Goal: Transaction & Acquisition: Purchase product/service

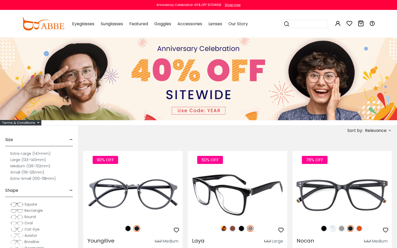
click at [219, 199] on img at bounding box center [237, 195] width 99 height 50
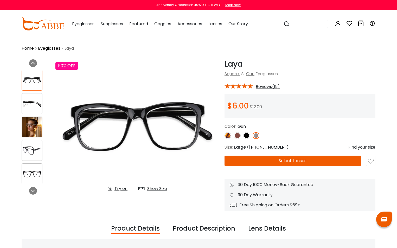
click at [294, 164] on button "Select Lenses" at bounding box center [293, 161] width 136 height 10
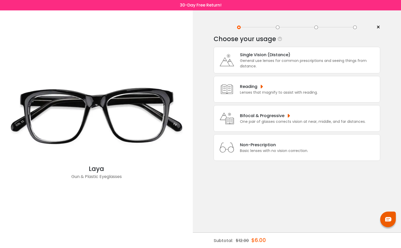
click at [285, 123] on div "One pair of glasses corrects vision at near, middle, and far distances." at bounding box center [303, 121] width 126 height 5
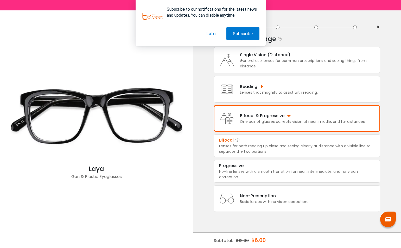
click at [269, 151] on div "Lenses for both reading up close and seeing clearly at distance with a visible …" at bounding box center [297, 148] width 156 height 11
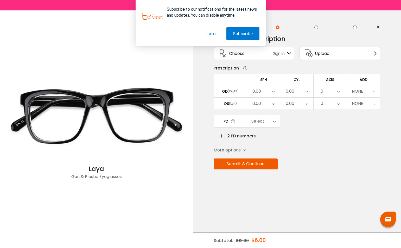
click at [276, 91] on div "0.00" at bounding box center [263, 91] width 33 height 12
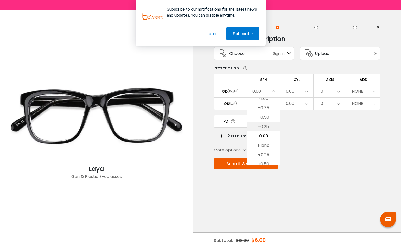
click at [269, 123] on li "-0.25" at bounding box center [263, 126] width 33 height 9
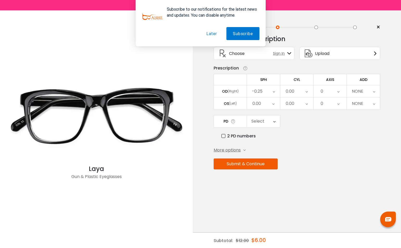
click at [308, 94] on div "0.00" at bounding box center [296, 91] width 33 height 12
click at [298, 121] on li "-0.50" at bounding box center [296, 117] width 33 height 9
click at [333, 93] on div "0" at bounding box center [330, 91] width 33 height 12
click at [333, 111] on li "1" at bounding box center [330, 111] width 33 height 9
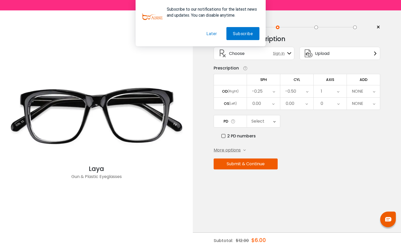
click at [370, 92] on div "NONE" at bounding box center [363, 91] width 33 height 12
click at [358, 116] on li "+0.50" at bounding box center [363, 111] width 33 height 9
click at [272, 105] on icon at bounding box center [273, 104] width 2 height 12
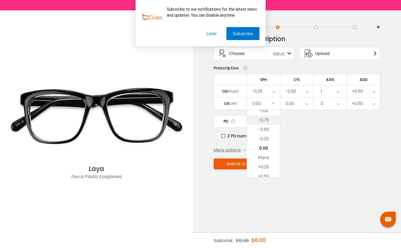
click at [274, 120] on li "-0.75" at bounding box center [263, 120] width 33 height 9
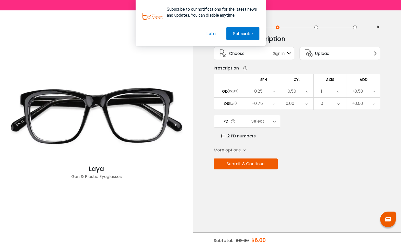
click at [308, 103] on icon at bounding box center [307, 104] width 2 height 12
click at [302, 120] on li "-0.75" at bounding box center [296, 120] width 33 height 9
click at [339, 104] on icon at bounding box center [339, 104] width 2 height 12
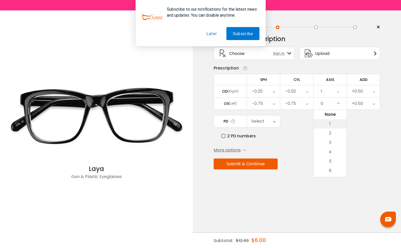
click at [327, 124] on li "1" at bounding box center [330, 123] width 33 height 9
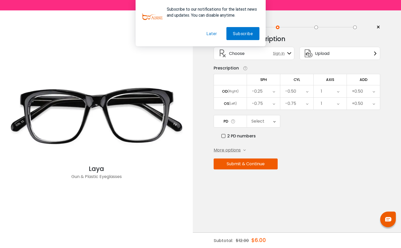
click at [376, 102] on div "+0.50" at bounding box center [363, 104] width 33 height 12
click at [360, 121] on li "+0.50" at bounding box center [363, 123] width 33 height 9
click at [278, 123] on div "Select" at bounding box center [263, 121] width 33 height 12
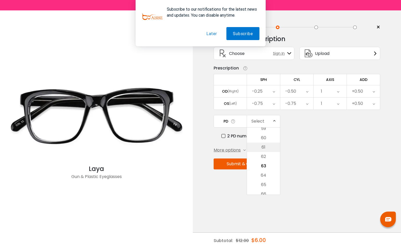
click at [269, 143] on li "61" at bounding box center [263, 147] width 33 height 9
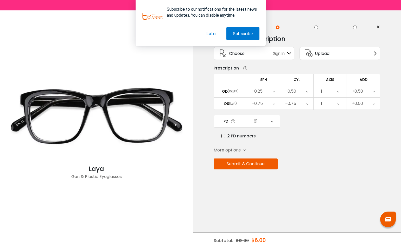
click at [253, 162] on button "Submit & Continue" at bounding box center [246, 164] width 64 height 11
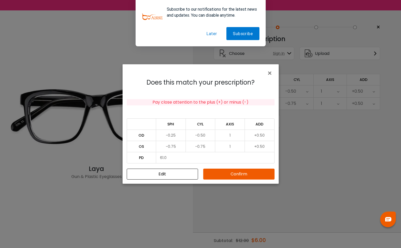
click at [236, 176] on button "Confirm" at bounding box center [238, 174] width 71 height 11
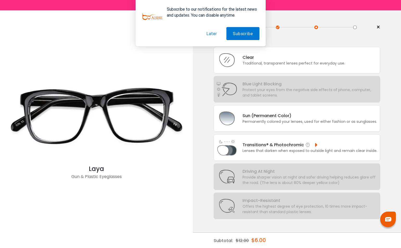
click at [291, 149] on div "Lenses that darken when exposed to outside light and remain clear inside." at bounding box center [310, 150] width 135 height 5
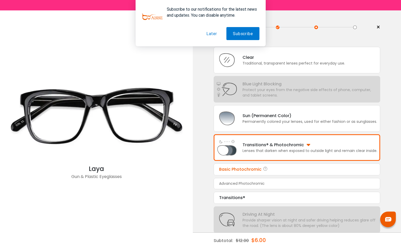
click at [291, 167] on div "Basic Photochromic" at bounding box center [297, 169] width 156 height 6
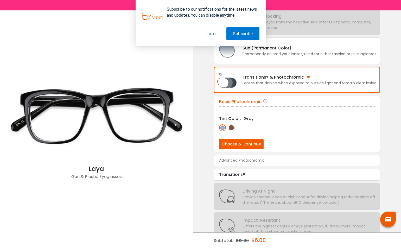
scroll to position [79, 0]
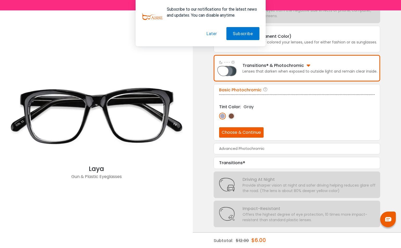
click at [231, 115] on img at bounding box center [231, 116] width 7 height 7
click at [237, 134] on button "Choose & Continue" at bounding box center [241, 132] width 45 height 10
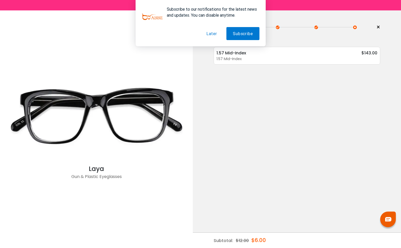
scroll to position [0, 0]
click at [359, 53] on div "1.57 Mid-Index $143.00" at bounding box center [297, 53] width 161 height 7
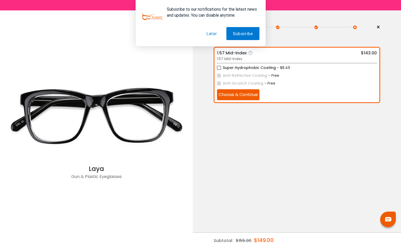
click at [249, 93] on button "Choose & Continue" at bounding box center [238, 94] width 42 height 11
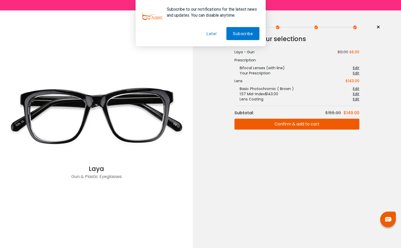
click at [313, 126] on button "Confirm & add to cart" at bounding box center [297, 124] width 125 height 11
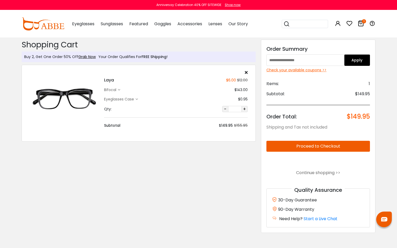
click at [273, 59] on input "text" at bounding box center [306, 59] width 78 height 11
paste input "********"
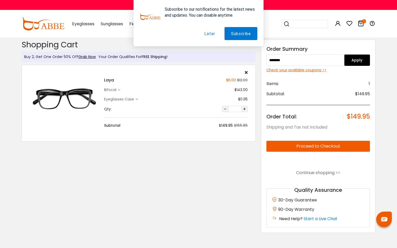
type input "********"
click at [347, 64] on button "Apply" at bounding box center [358, 59] width 26 height 11
